Goal: Task Accomplishment & Management: Use online tool/utility

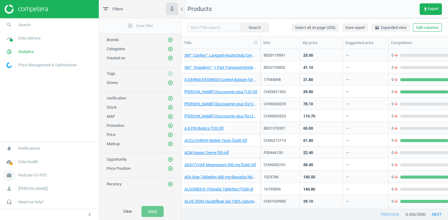
scroll to position [160, 266]
click at [39, 176] on span "Redcare CH POC" at bounding box center [32, 175] width 29 height 5
click at [24, 156] on span "Switch campaign" at bounding box center [20, 157] width 27 height 5
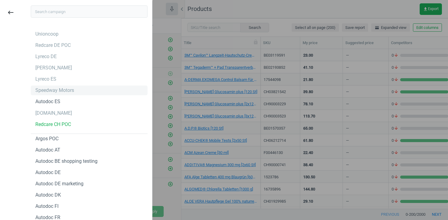
click at [52, 90] on div "Speedway Motors" at bounding box center [54, 90] width 39 height 7
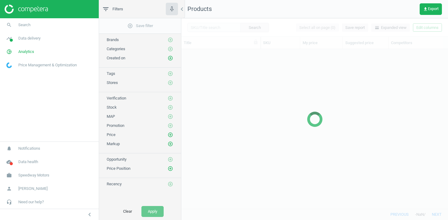
scroll to position [160, 266]
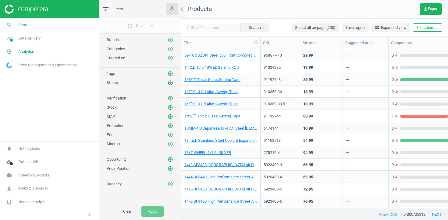
click at [171, 82] on icon "add_circle_outline" at bounding box center [169, 82] width 5 height 5
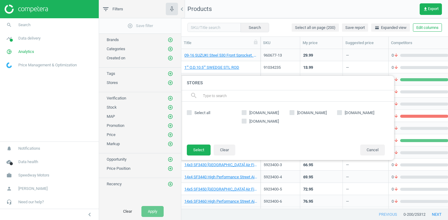
click at [294, 113] on label "[DOMAIN_NAME]" at bounding box center [313, 112] width 48 height 5
click at [294, 113] on input "[DOMAIN_NAME]" at bounding box center [292, 113] width 4 height 4
checkbox input "true"
click at [193, 153] on button "Select" at bounding box center [199, 150] width 24 height 11
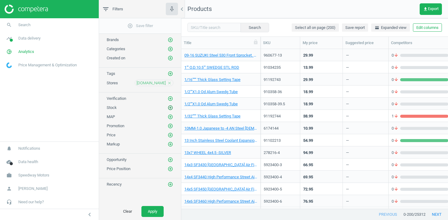
click at [171, 106] on icon "add_circle_outline" at bounding box center [169, 107] width 5 height 5
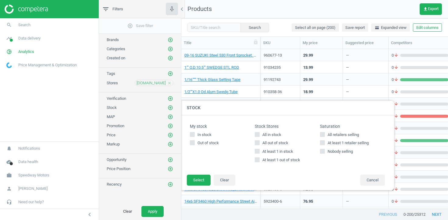
click at [265, 152] on span "At least 1 in stock" at bounding box center [277, 151] width 33 height 5
click at [259, 152] on input "At least 1 in stock" at bounding box center [257, 152] width 4 height 4
checkbox input "true"
click at [204, 179] on button "Select" at bounding box center [199, 180] width 24 height 11
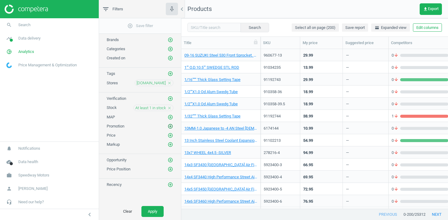
click at [171, 126] on icon "add_circle_outline" at bounding box center [169, 126] width 5 height 5
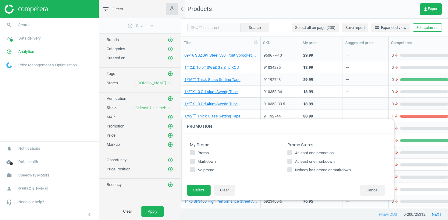
click at [319, 151] on span "At least one promotion" at bounding box center [314, 152] width 41 height 5
click at [292, 151] on input "At least one promotion" at bounding box center [290, 153] width 4 height 4
checkbox input "true"
click at [319, 161] on span "At least one markdown" at bounding box center [315, 161] width 42 height 5
click at [292, 161] on input "At least one markdown" at bounding box center [290, 162] width 4 height 4
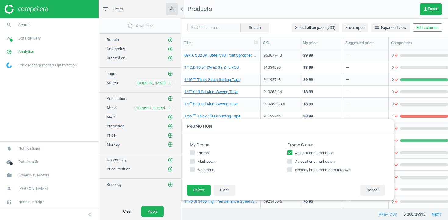
checkbox input "true"
drag, startPoint x: 197, startPoint y: 190, endPoint x: 171, endPoint y: 203, distance: 28.7
click at [197, 190] on button "Select" at bounding box center [199, 190] width 24 height 11
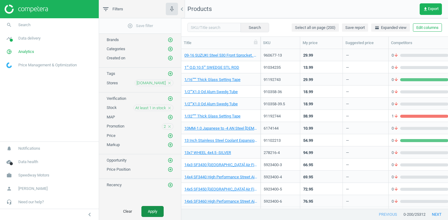
click at [152, 209] on button "Apply" at bounding box center [152, 211] width 22 height 11
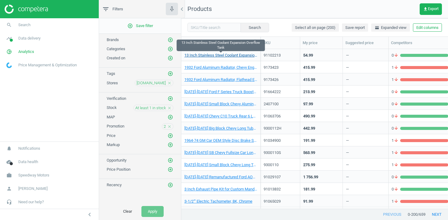
click at [224, 56] on link "13 Inch Stainless Steel Coolant Expansion Overflow Tank" at bounding box center [220, 55] width 73 height 5
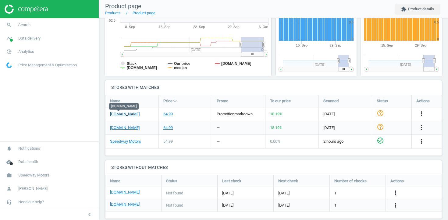
click at [111, 114] on link "[DOMAIN_NAME]" at bounding box center [125, 113] width 30 height 5
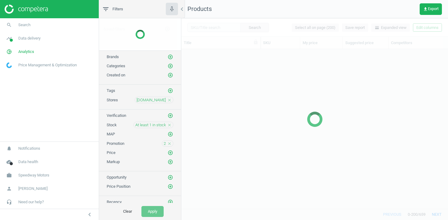
scroll to position [160, 266]
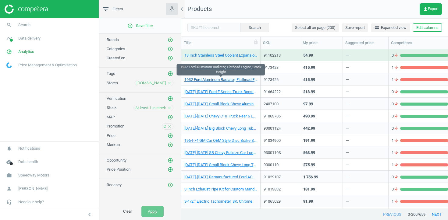
click at [210, 81] on link "1932 Ford Aluminum Radiator, Flathead Engine, Stock Height" at bounding box center [220, 79] width 73 height 5
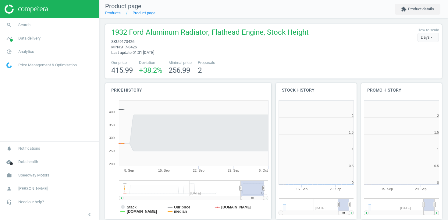
scroll to position [122, 81]
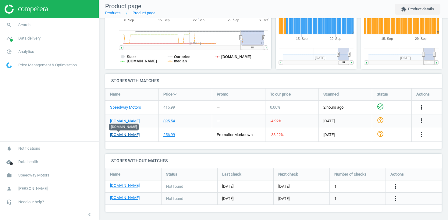
click at [121, 135] on link "[DOMAIN_NAME]" at bounding box center [125, 134] width 30 height 5
